Goal: Information Seeking & Learning: Find contact information

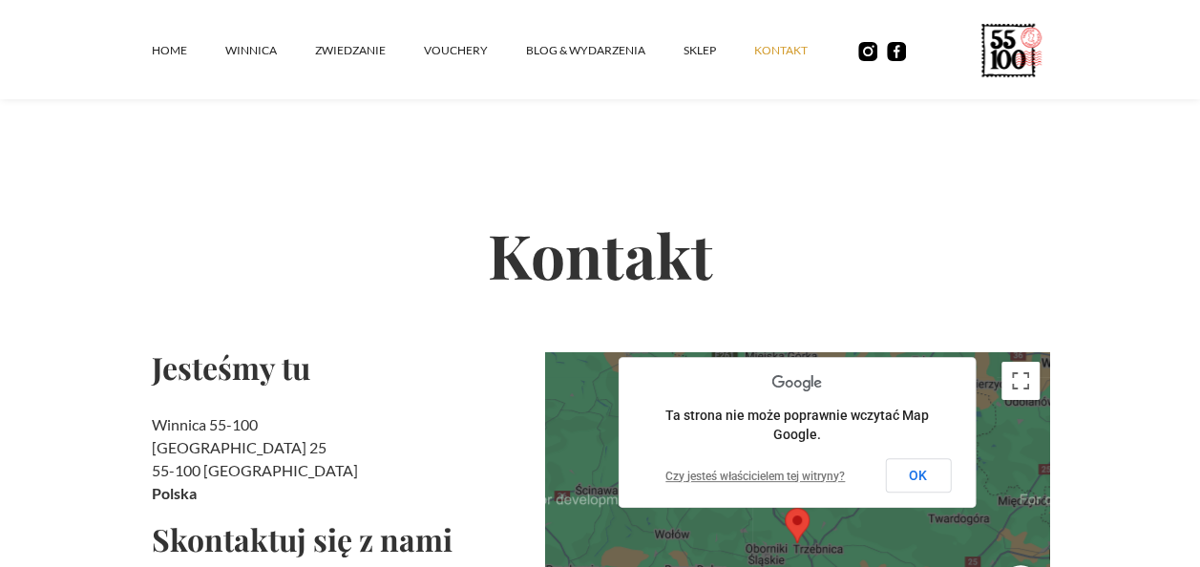
click at [130, 283] on section "Kontakt Jesteśmy tu Winnica 55-100 Rzepotowice 25 55-100 Trzebnica [GEOGRAPHIC_…" at bounding box center [600, 465] width 1200 height 809
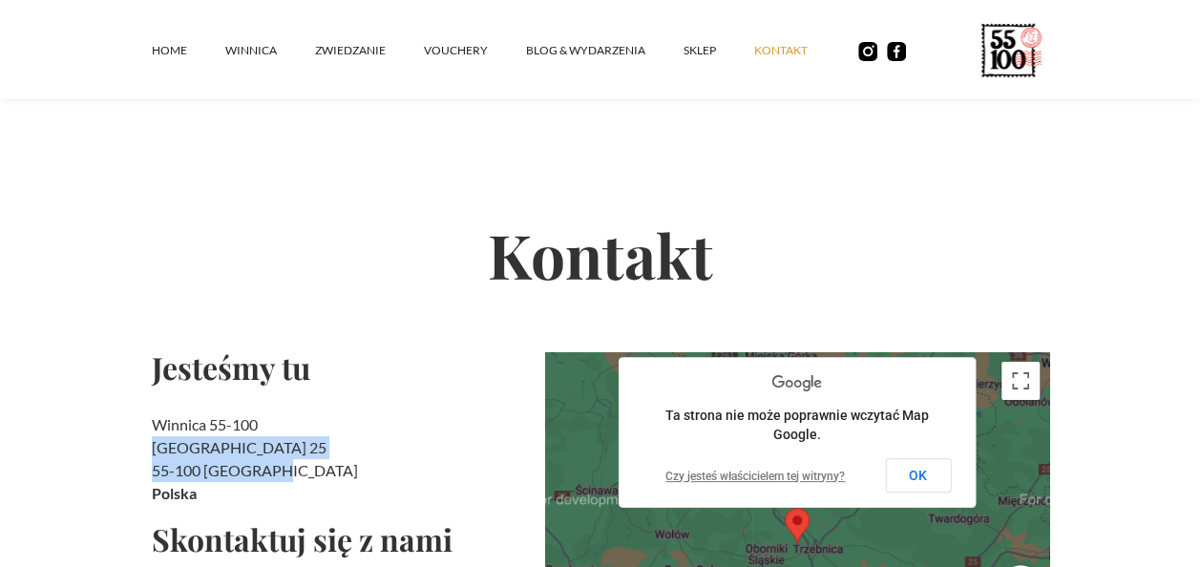
drag, startPoint x: 151, startPoint y: 445, endPoint x: 286, endPoint y: 469, distance: 137.7
click at [286, 469] on h2 "Winnica 55-100 [STREET_ADDRESS]" at bounding box center [341, 460] width 378 height 92
copy h2 "[STREET_ADDRESS]"
